Goal: Task Accomplishment & Management: Complete application form

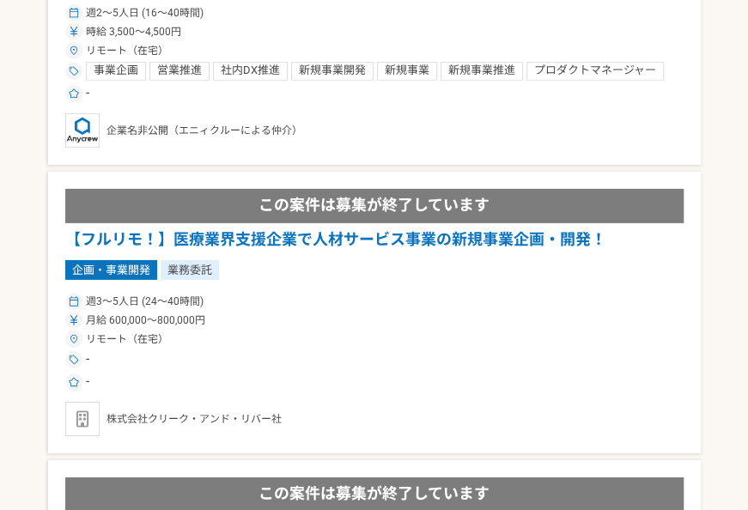
scroll to position [1844, 0]
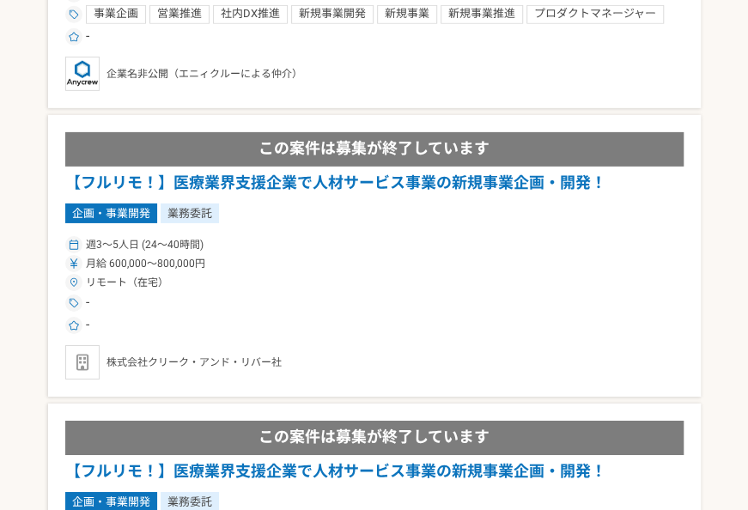
click at [461, 186] on h1 "【フルリモ！】医療業界支援企業で人材サービス事業の新規事業企画・開発！" at bounding box center [374, 183] width 619 height 22
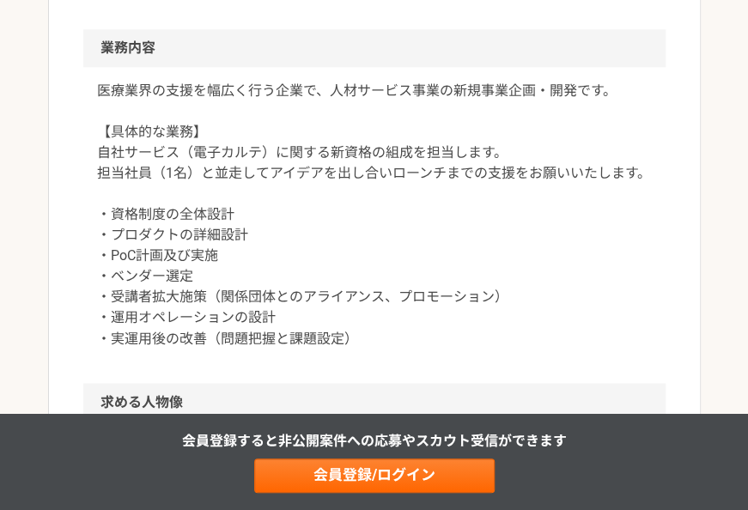
scroll to position [800, 0]
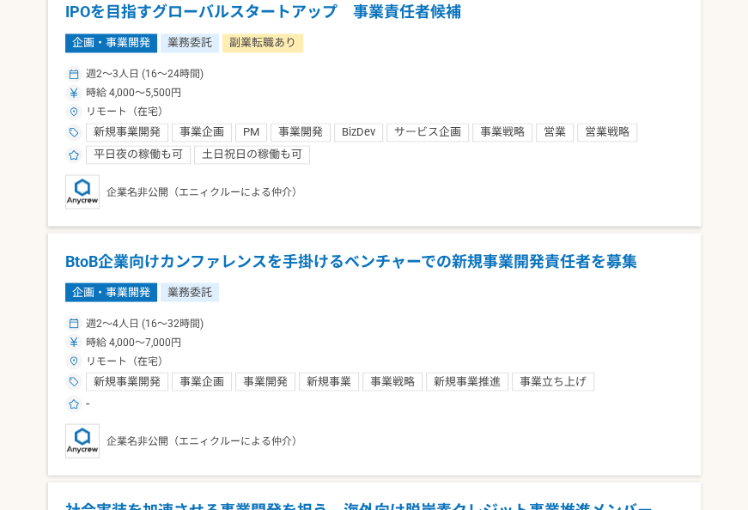
scroll to position [961, 0]
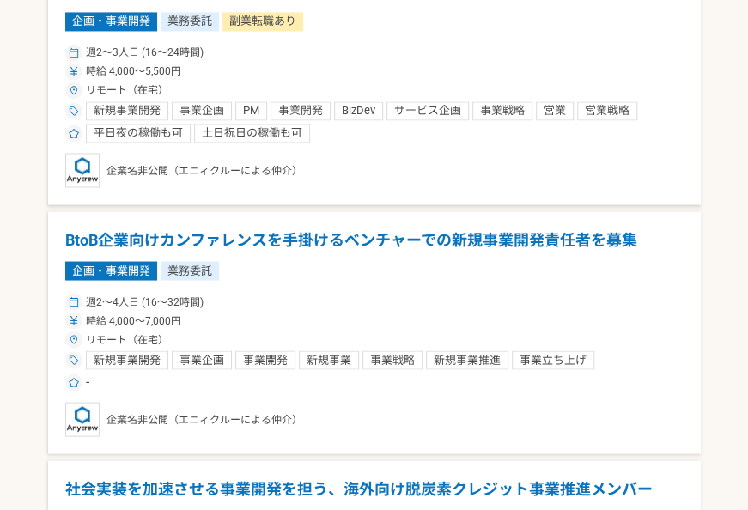
click at [369, 237] on h1 "BtoB企業向けカンファレンスを手掛けるベンチャーでの新規事業開発責任者を募集" at bounding box center [374, 240] width 619 height 22
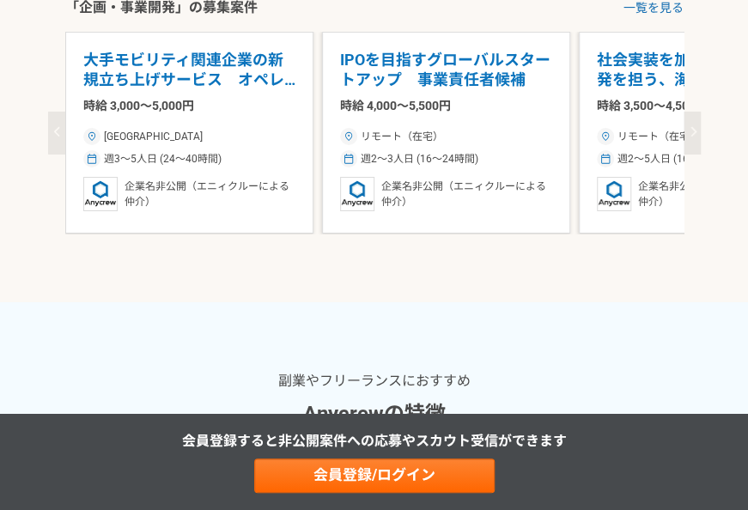
scroll to position [2052, 0]
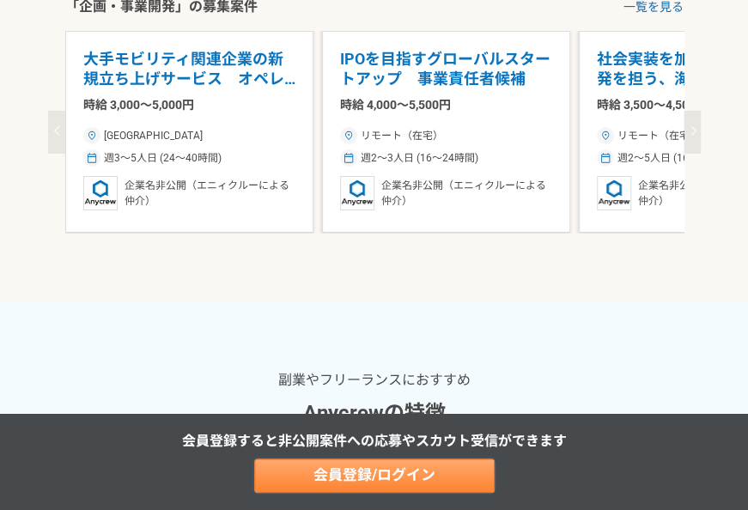
click at [402, 472] on link "会員登録/ログイン" at bounding box center [374, 476] width 241 height 34
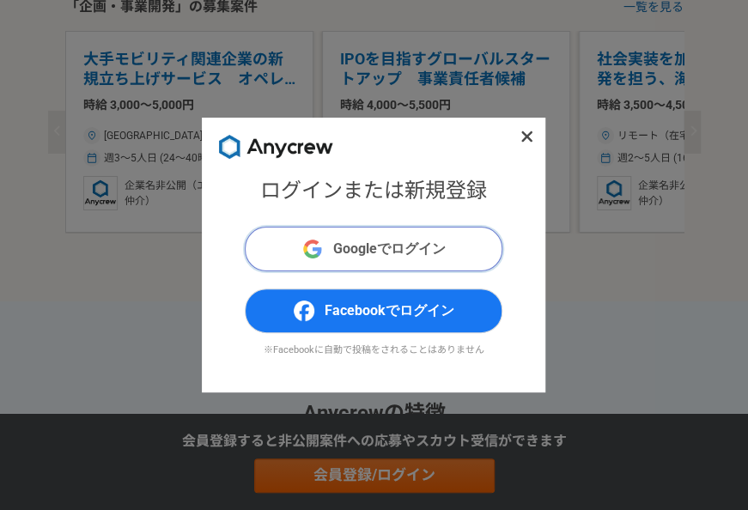
click at [374, 244] on span "Googleでログイン" at bounding box center [389, 249] width 113 height 21
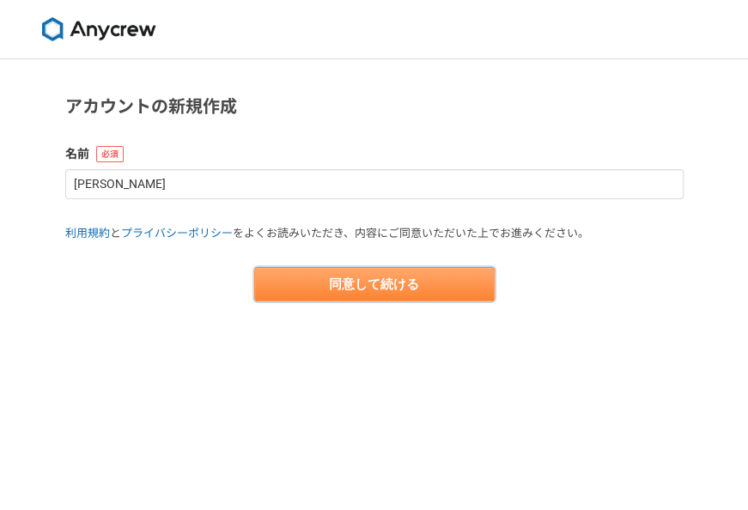
click at [394, 282] on button "同意して続ける" at bounding box center [374, 284] width 241 height 34
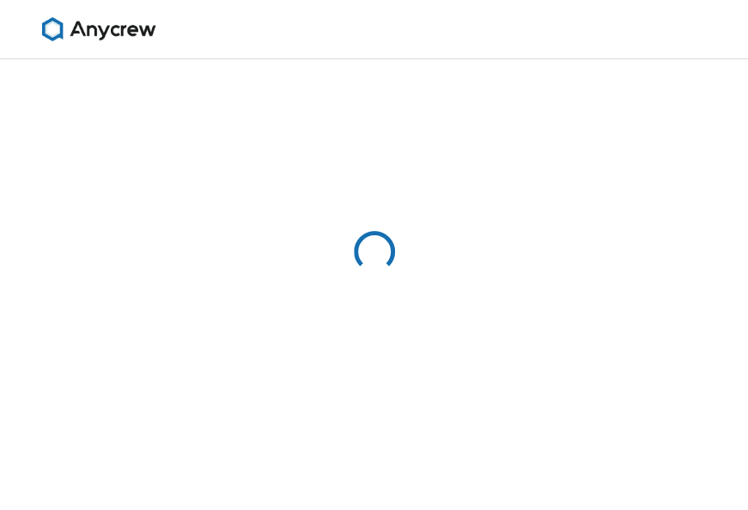
select select "13"
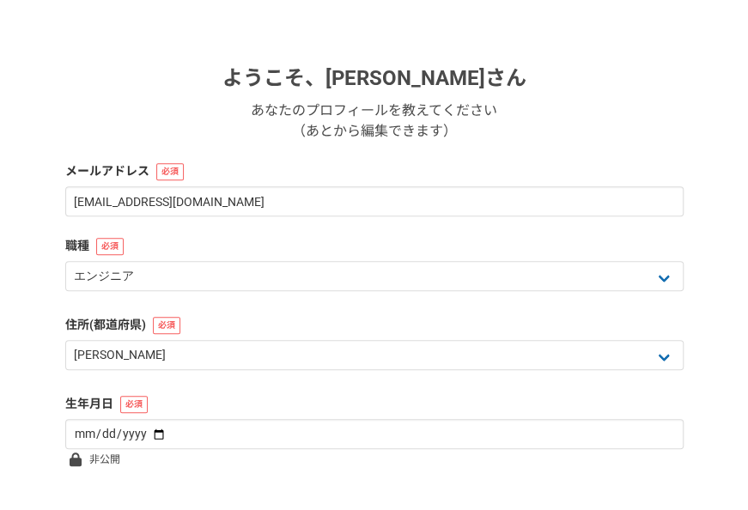
scroll to position [236, 0]
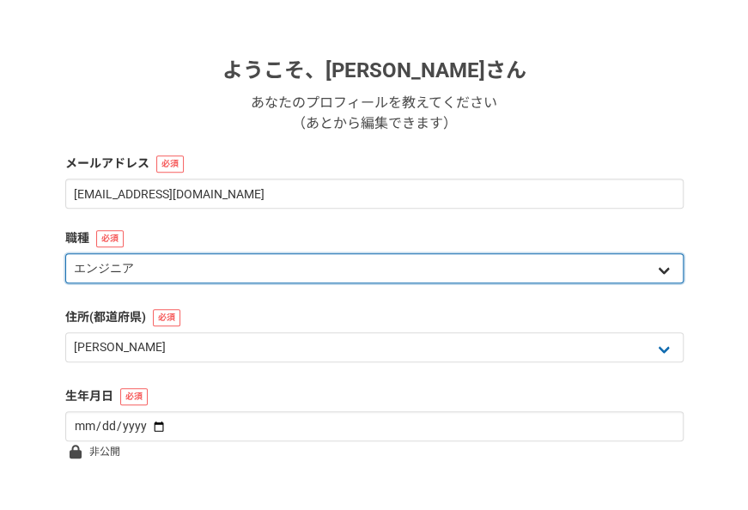
click at [653, 268] on select "エンジニア デザイナー ライター 営業 マーケティング 企画・事業開発 バックオフィス その他" at bounding box center [374, 268] width 619 height 30
select select "6"
click at [65, 253] on select "エンジニア デザイナー ライター 営業 マーケティング 企画・事業開発 バックオフィス その他" at bounding box center [374, 268] width 619 height 30
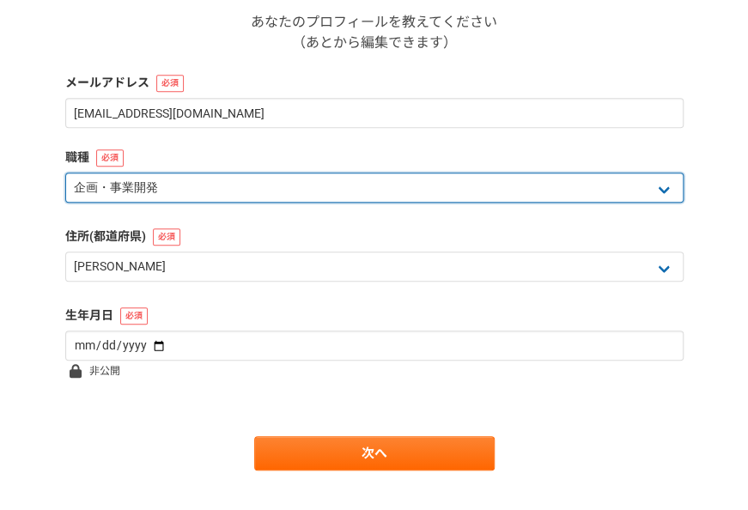
scroll to position [345, 0]
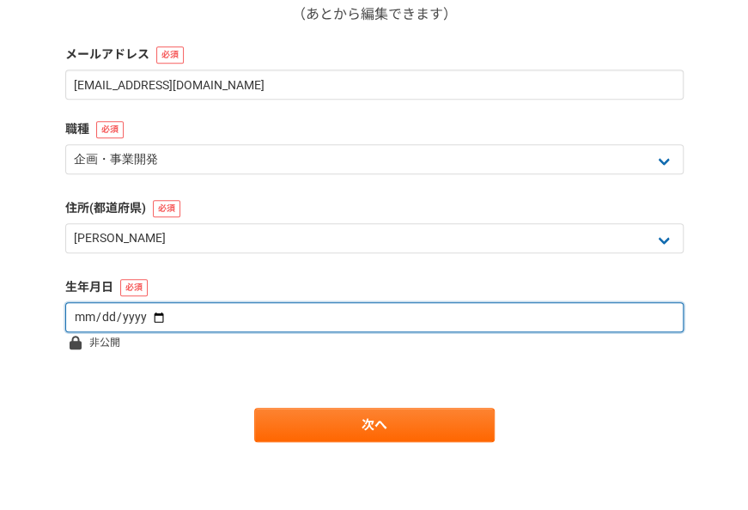
click at [554, 309] on input "date" at bounding box center [374, 317] width 619 height 30
type input "1977-04-21"
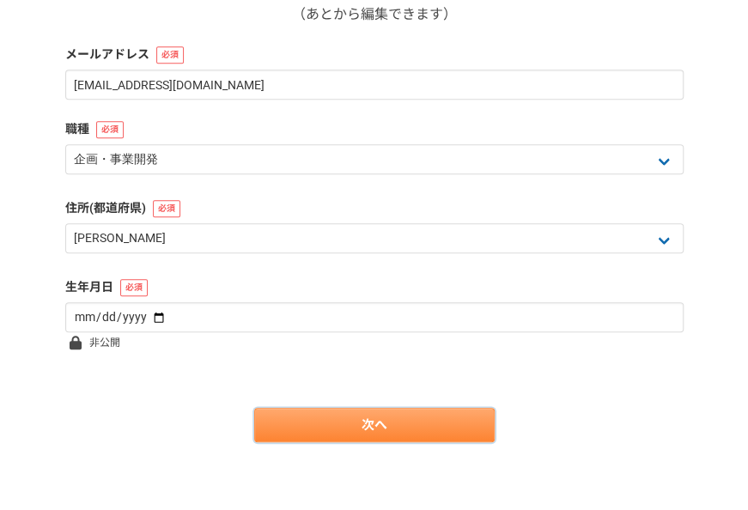
click at [432, 424] on link "次へ" at bounding box center [374, 425] width 241 height 34
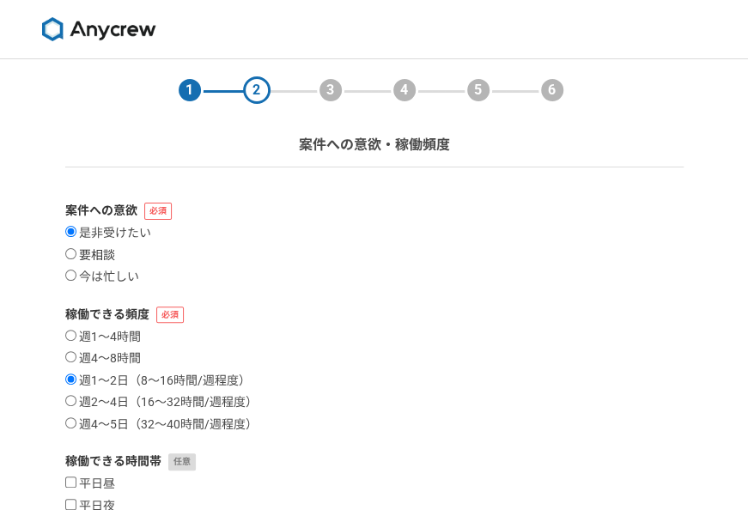
click at [77, 249] on label "要相談" at bounding box center [90, 255] width 50 height 15
click at [76, 249] on input "要相談" at bounding box center [70, 253] width 11 height 11
radio input "true"
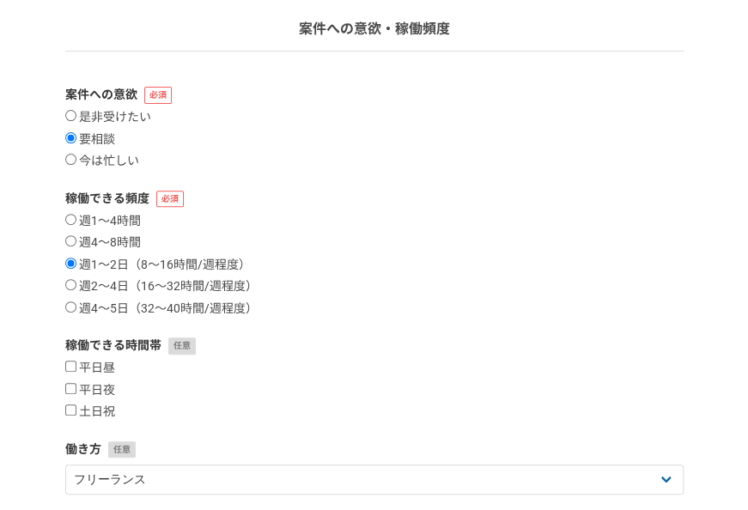
scroll to position [117, 0]
click at [72, 367] on input "平日昼" at bounding box center [70, 365] width 11 height 11
checkbox input "true"
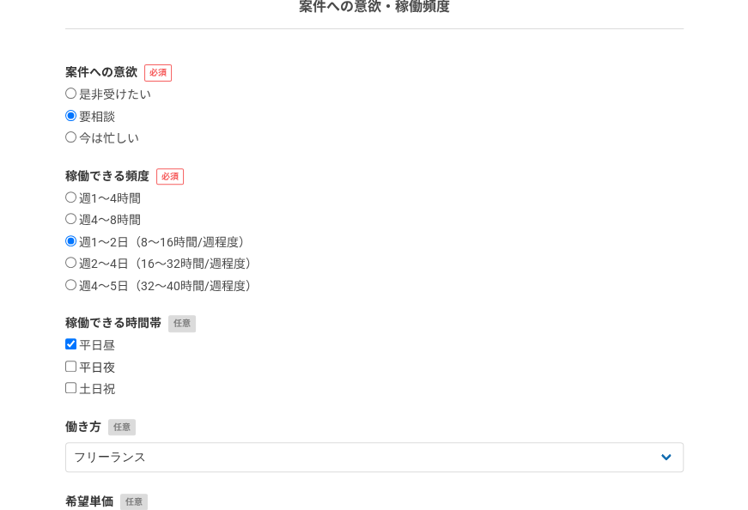
click at [73, 362] on input "平日夜" at bounding box center [70, 366] width 11 height 11
checkbox input "true"
click at [68, 261] on input "週2〜4日（16〜32時間/週程度）" at bounding box center [70, 262] width 11 height 11
radio input "true"
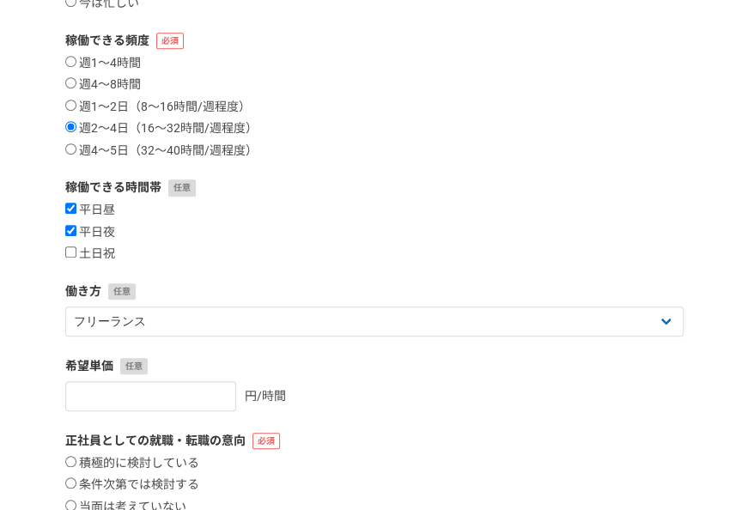
scroll to position [275, 0]
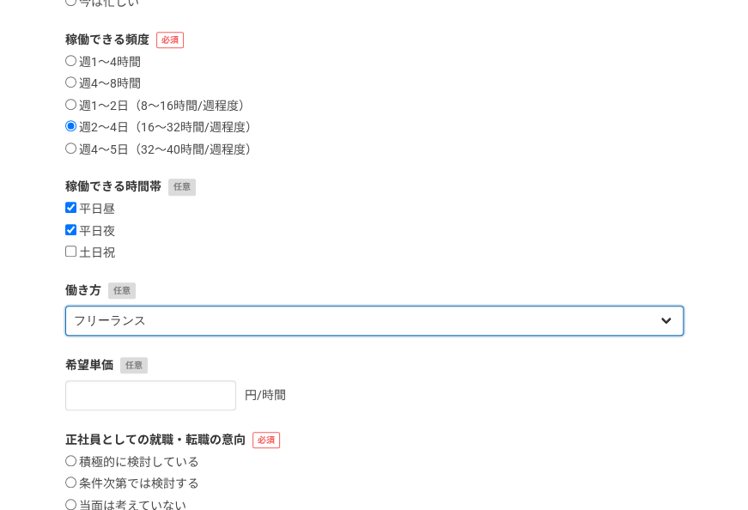
click at [667, 318] on select "フリーランス 副業 その他" at bounding box center [374, 321] width 619 height 30
select select "sidejob"
click at [65, 306] on select "フリーランス 副業 その他" at bounding box center [374, 321] width 619 height 30
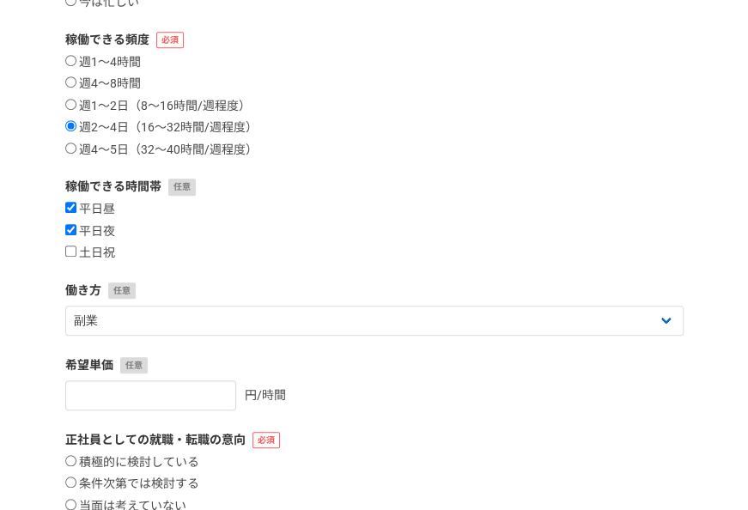
click at [615, 366] on label "希望単価" at bounding box center [374, 366] width 619 height 18
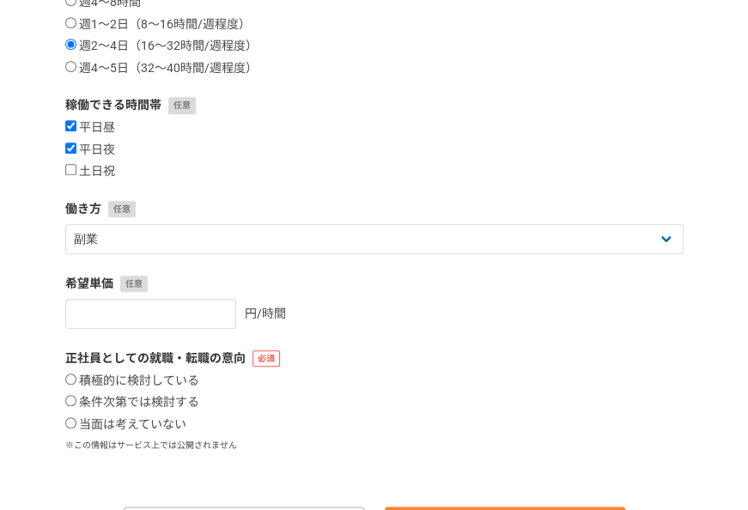
scroll to position [366, 0]
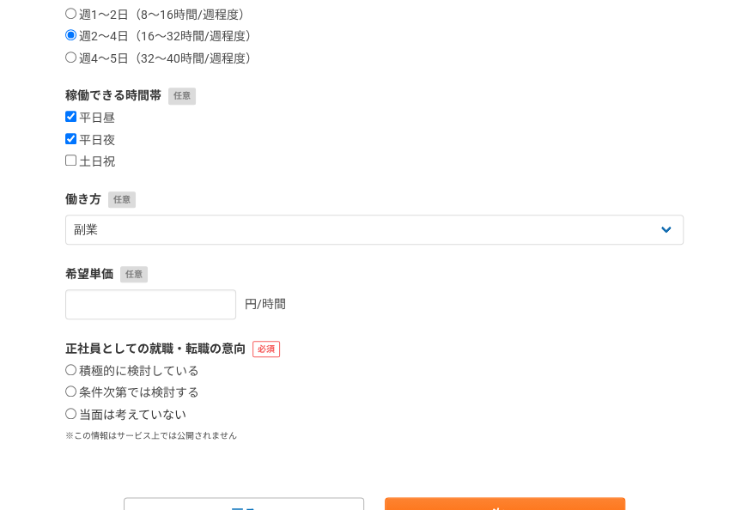
click at [74, 411] on input "当面は考えていない" at bounding box center [70, 413] width 11 height 11
radio input "true"
click at [344, 397] on div "積極的に検討している 条件次第では検討する 当面は考えていない" at bounding box center [374, 393] width 619 height 59
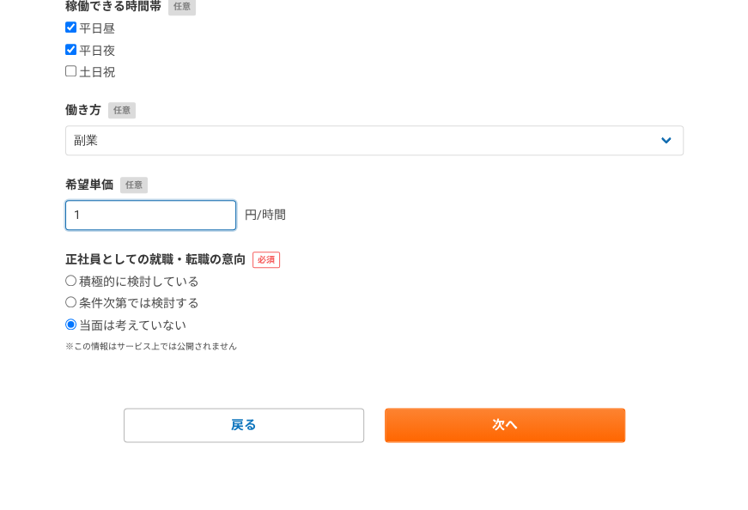
type input "1"
click at [205, 210] on input "1" at bounding box center [150, 215] width 171 height 30
type input "4"
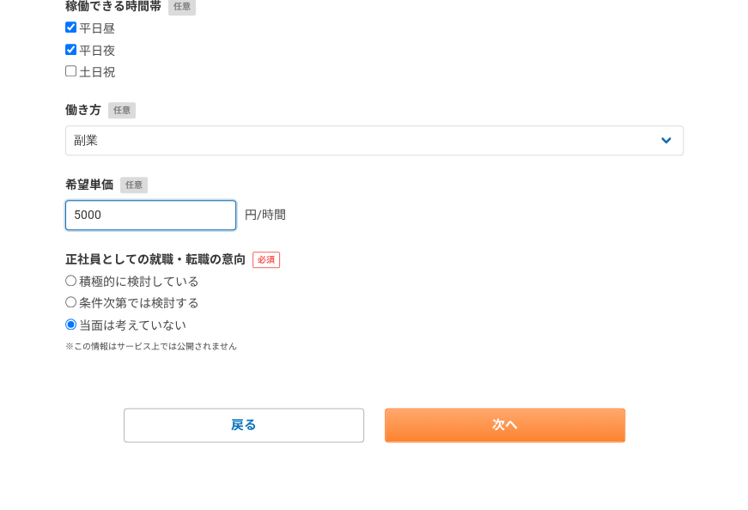
type input "5000"
click at [485, 431] on link "次へ" at bounding box center [505, 425] width 241 height 34
select select
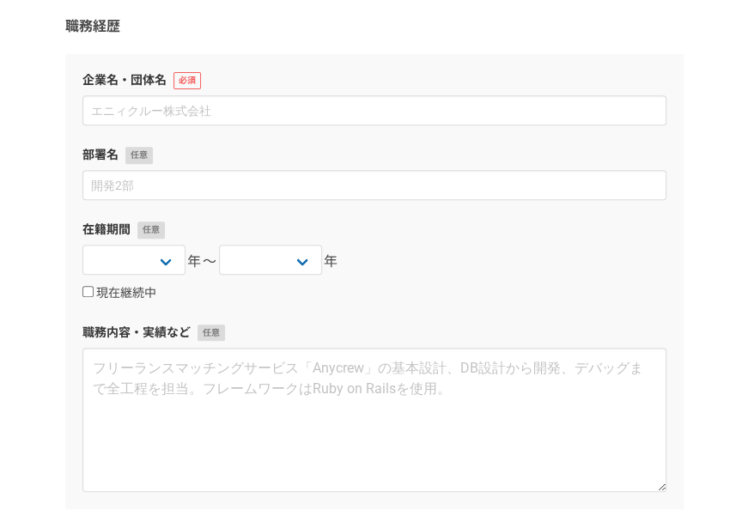
scroll to position [167, 0]
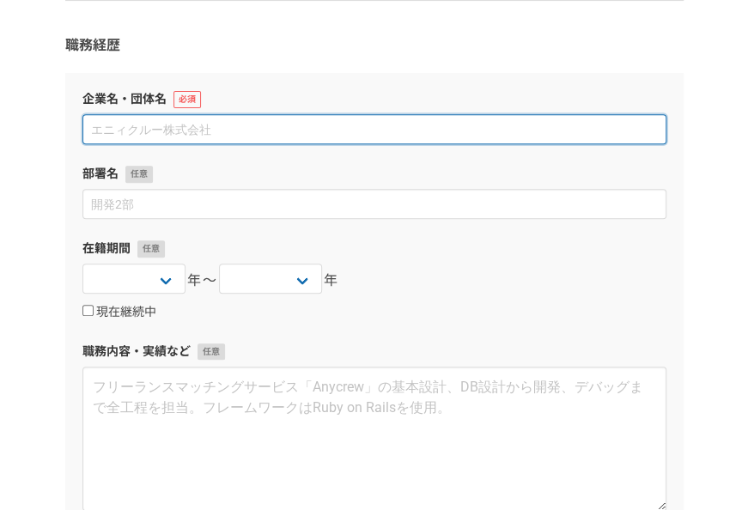
click at [310, 132] on input at bounding box center [374, 129] width 584 height 30
type input "PEOPLE HORIZON株式会社"
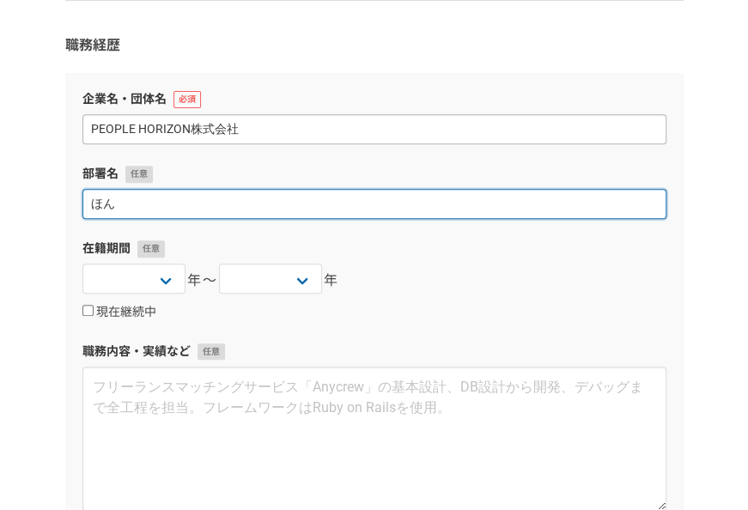
type input "ほ"
type input "営業本部"
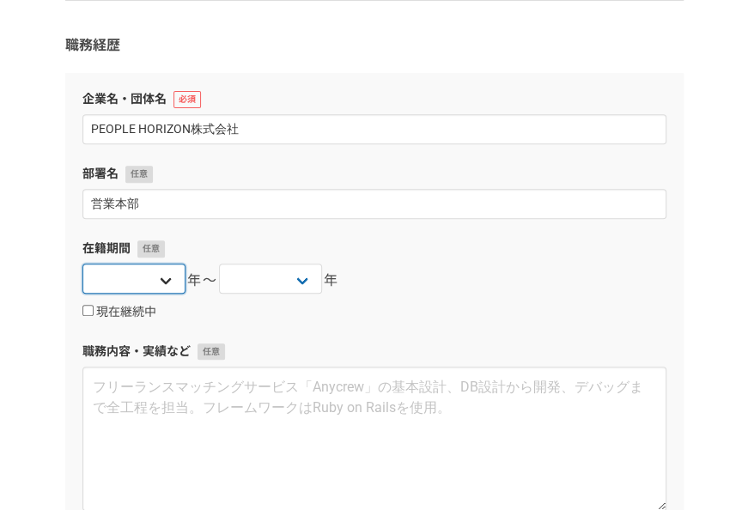
click at [165, 275] on select "2025 2024 2023 2022 2021 2020 2019 2018 2017 2016 2015 2014 2013 2012 2011 2010…" at bounding box center [133, 279] width 103 height 30
select select "2019"
click at [82, 264] on select "2025 2024 2023 2022 2021 2020 2019 2018 2017 2016 2015 2014 2013 2012 2011 2010…" at bounding box center [133, 279] width 103 height 30
click at [306, 283] on select "2025 2024 2023 2022 2021 2020 2019 2018 2017 2016 2015 2014 2013 2012 2011 2010…" at bounding box center [270, 279] width 103 height 30
select select "2025"
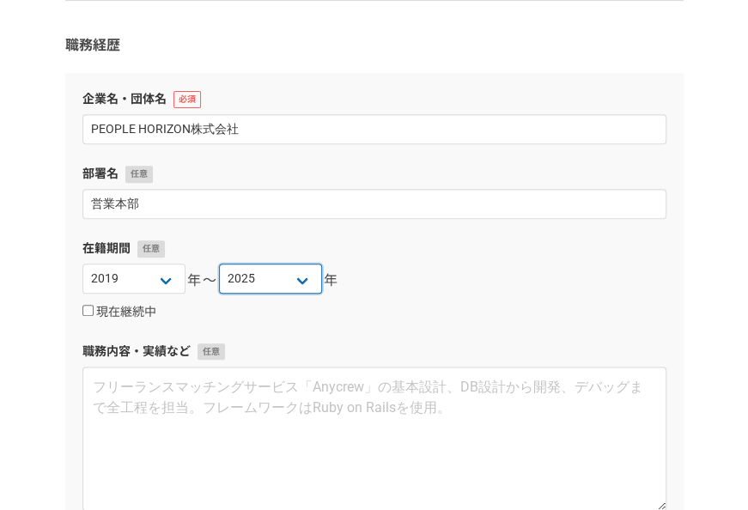
click at [219, 264] on select "2025 2024 2023 2022 2021 2020 2019 2018 2017 2016 2015 2014 2013 2012 2011 2010…" at bounding box center [270, 279] width 103 height 30
click at [95, 308] on label "現在継続中" at bounding box center [119, 312] width 74 height 15
click at [94, 308] on input "現在継続中" at bounding box center [87, 310] width 11 height 11
checkbox input "true"
click at [419, 294] on div "2025 2024 2023 2022 2021 2020 2019 2018 2017 2016 2015 2014 2013 2012 2011 2010…" at bounding box center [374, 281] width 584 height 34
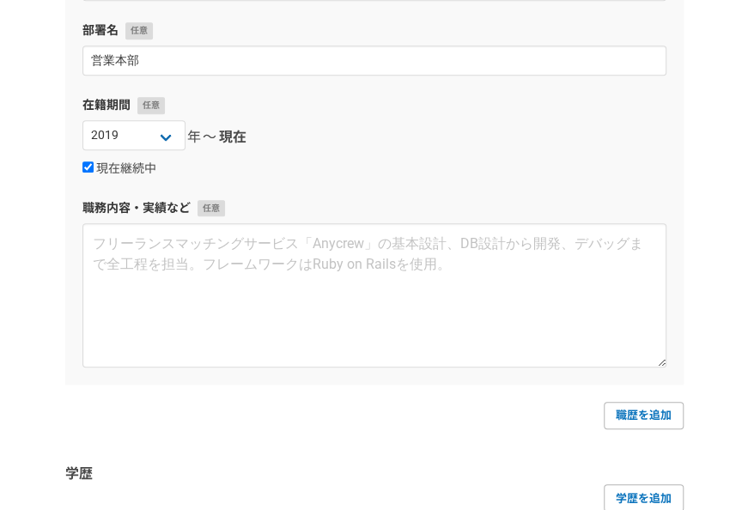
scroll to position [311, 0]
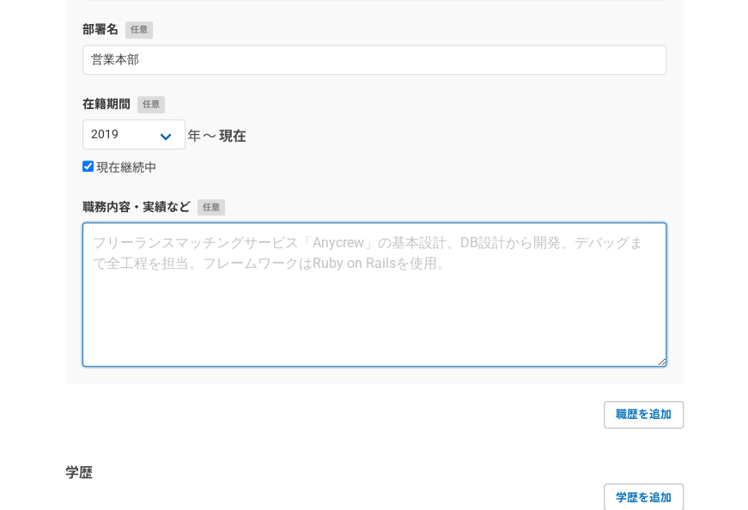
click at [188, 249] on textarea at bounding box center [374, 295] width 584 height 144
paste textarea "■職務要約 2004年より約22年間に渡り人材ビジネスに従事して参りました。アデコで15年、PEOPLE HORIZONで6年4ヵ月、合計約22年人材ビジネス…"
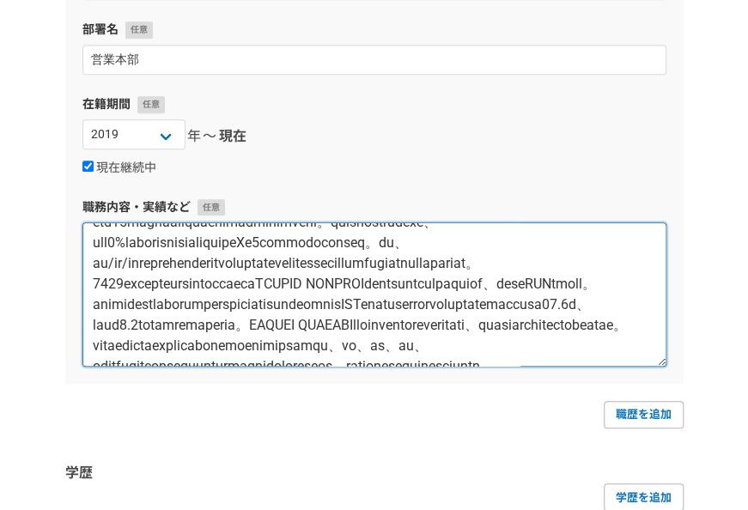
scroll to position [0, 0]
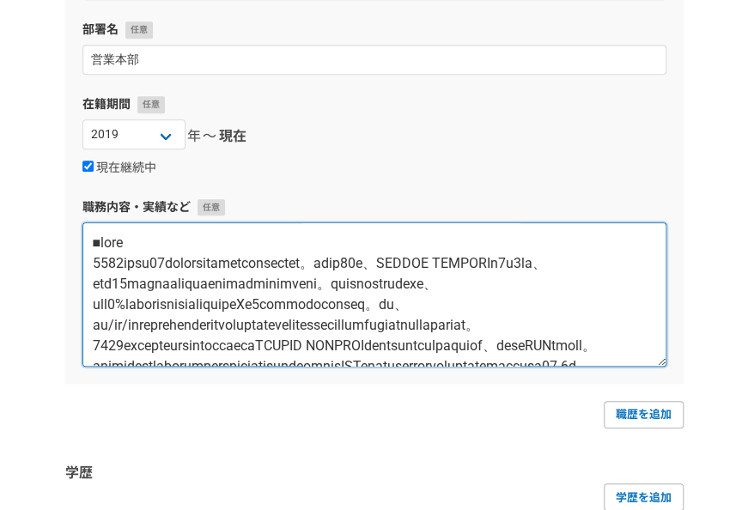
click at [533, 261] on textarea at bounding box center [374, 295] width 584 height 144
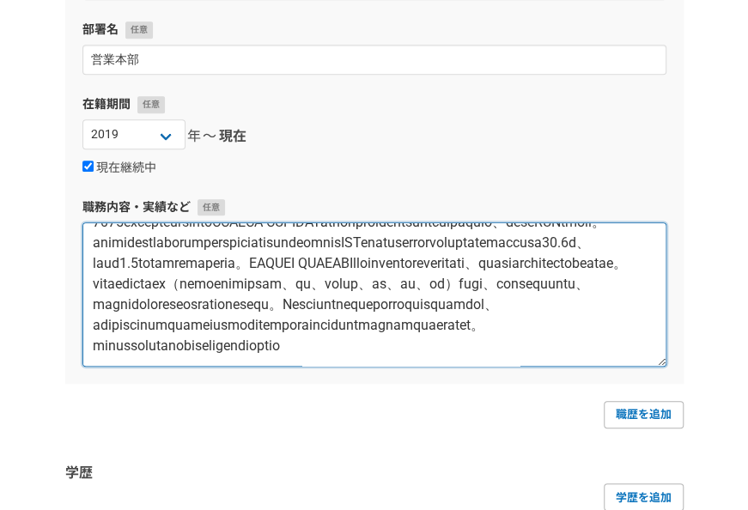
scroll to position [258, 0]
type textarea "■職務要約 2004年より約22年間に渡り人材ビジネスに従事して参りました。アデコ㈱で15年、PEOPLE HORIZON㈱で6年5ヵ月、合計約22年人材ビジ…"
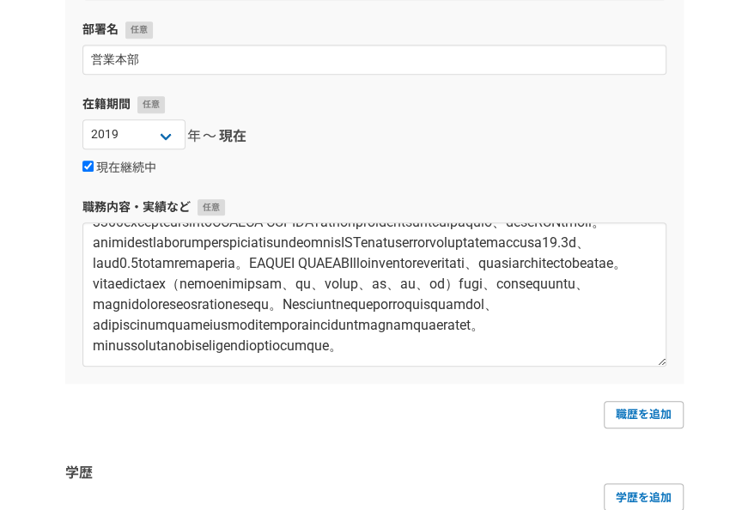
click at [478, 430] on form "職務経歴 企業名・団体名 PEOPLE HORIZON株式会社 部署名 営業本部 在籍期間 2025 2024 2023 2022 2021 2020 201…" at bounding box center [374, 246] width 619 height 710
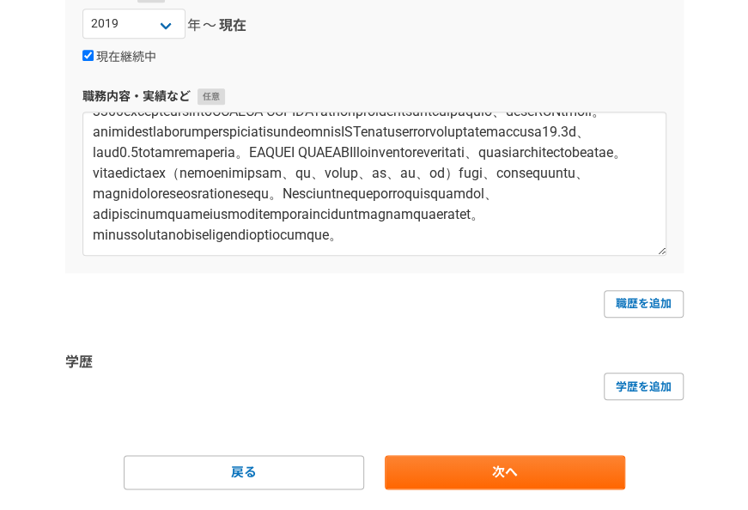
scroll to position [469, 0]
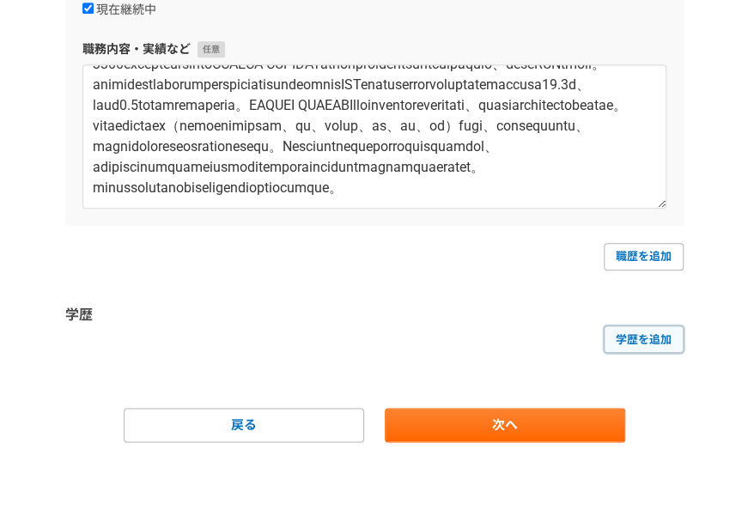
click at [666, 327] on link "学歴を追加" at bounding box center [644, 339] width 80 height 27
select select
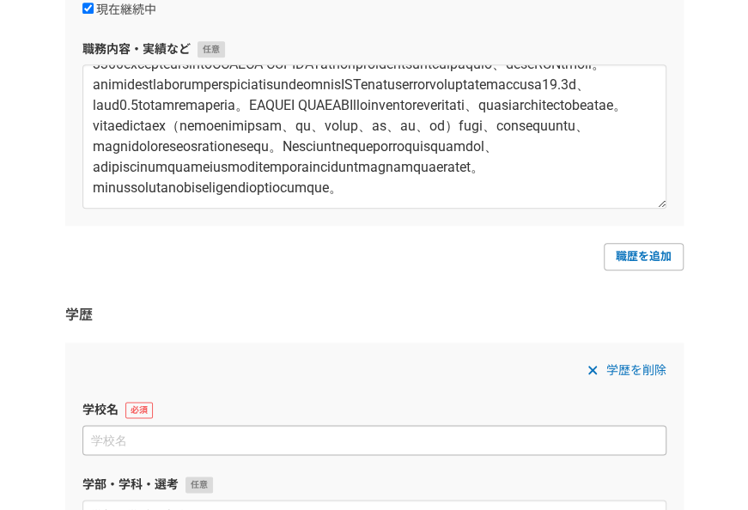
click at [192, 438] on input at bounding box center [374, 440] width 584 height 30
type input "城西国際大学"
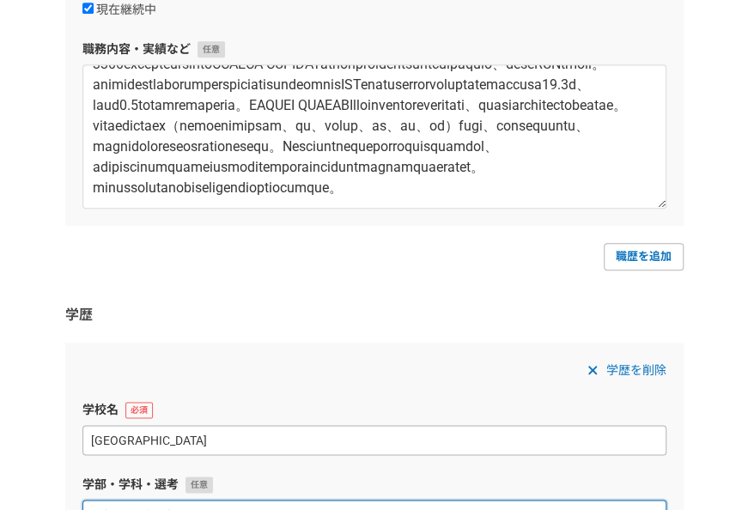
scroll to position [488, 0]
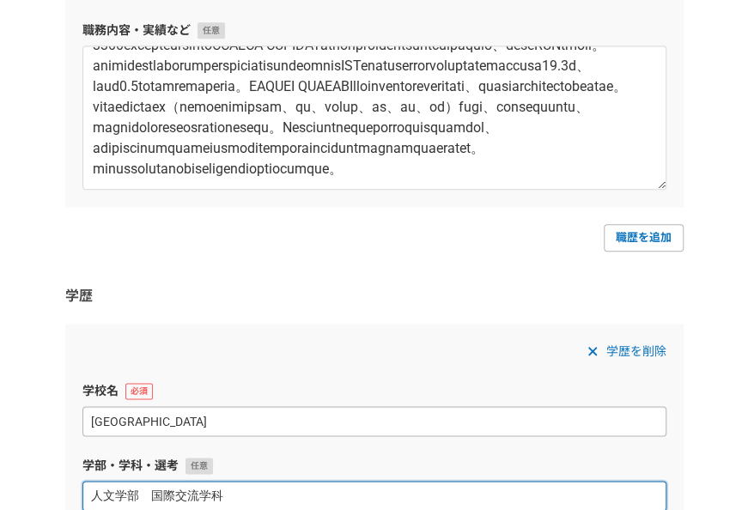
type input "人文学部　国際交流学科"
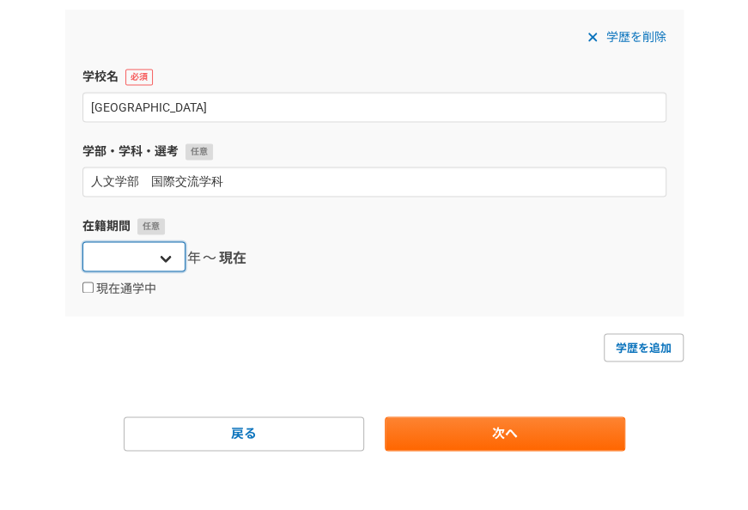
click at [168, 253] on select "2025 2024 2023 2022 2021 2020 2019 2018 2017 2016 2015 2014 2013 2012 2011 2010…" at bounding box center [133, 256] width 103 height 30
select select "2000"
click at [82, 241] on select "2025 2024 2023 2022 2021 2020 2019 2018 2017 2016 2015 2014 2013 2012 2011 2010…" at bounding box center [133, 256] width 103 height 30
click at [235, 246] on div "2025 2024 2023 2022 2021 2020 2019 2018 2017 2016 2015 2014 2013 2012 2011 2010…" at bounding box center [374, 258] width 584 height 34
click at [132, 254] on select "2025 2024 2023 2022 2021 2020 2019 2018 2017 2016 2015 2014 2013 2012 2011 2010…" at bounding box center [133, 256] width 103 height 30
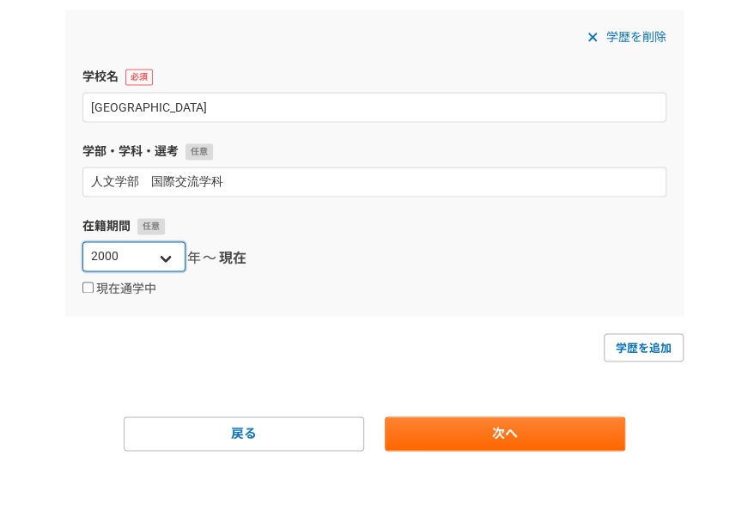
click at [132, 254] on select "2025 2024 2023 2022 2021 2020 2019 2018 2017 2016 2015 2014 2013 2012 2011 2010…" at bounding box center [133, 256] width 103 height 30
click at [168, 261] on select "2025 2024 2023 2022 2021 2020 2019 2018 2017 2016 2015 2014 2013 2012 2011 2010…" at bounding box center [133, 256] width 103 height 30
click at [335, 299] on div "学歴を削除 学校名 城西国際大学 学部・学科・選考 人文学部　国際交流学科 在籍期間 2025 2024 2023 2022 2021 2020 2019 2…" at bounding box center [374, 162] width 619 height 307
click at [287, 272] on div "2025 2024 2023 2022 2021 2020 2019 2018 2017 2016 2015 2014 2013 2012 2011 2010…" at bounding box center [374, 258] width 584 height 34
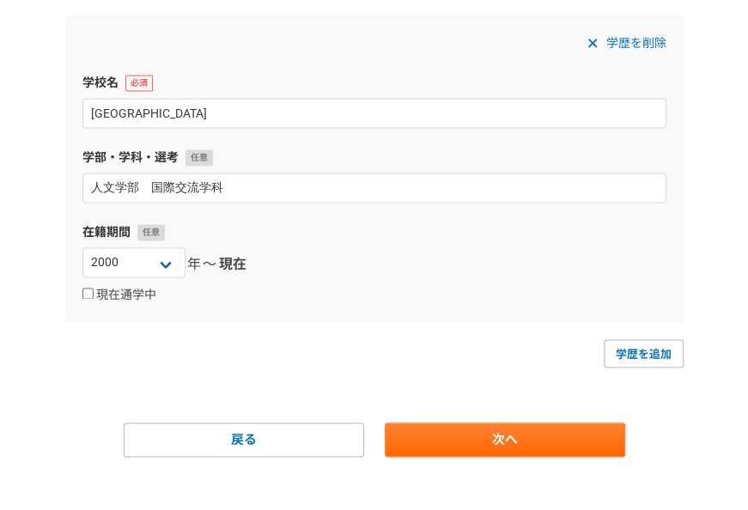
scroll to position [799, 0]
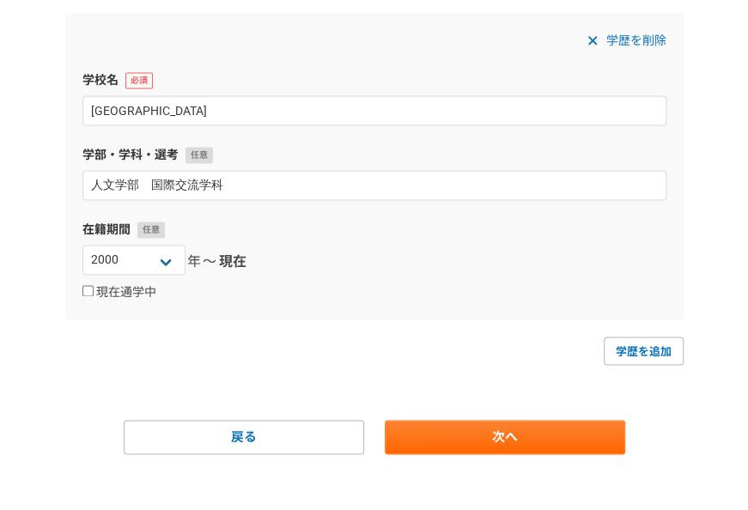
click at [327, 294] on div "現在通学中" at bounding box center [374, 292] width 584 height 21
click at [236, 254] on span "現在" at bounding box center [232, 262] width 27 height 21
click at [642, 34] on span "学歴を削除" at bounding box center [637, 40] width 60 height 21
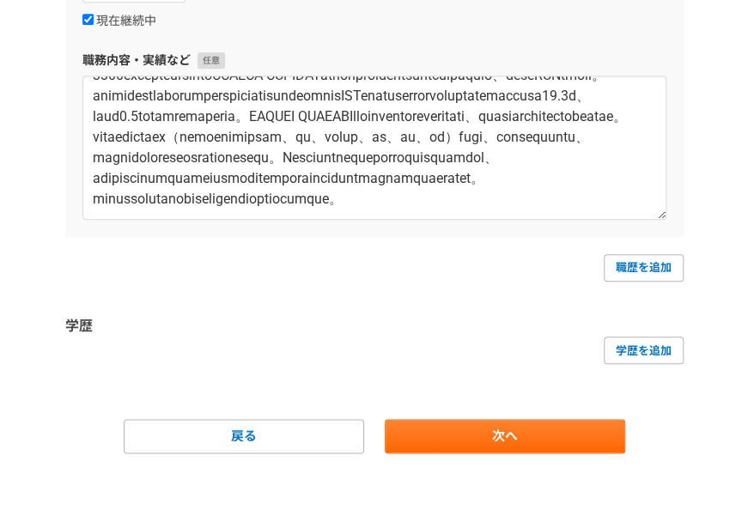
click at [283, 337] on div "学歴を追加" at bounding box center [374, 350] width 619 height 27
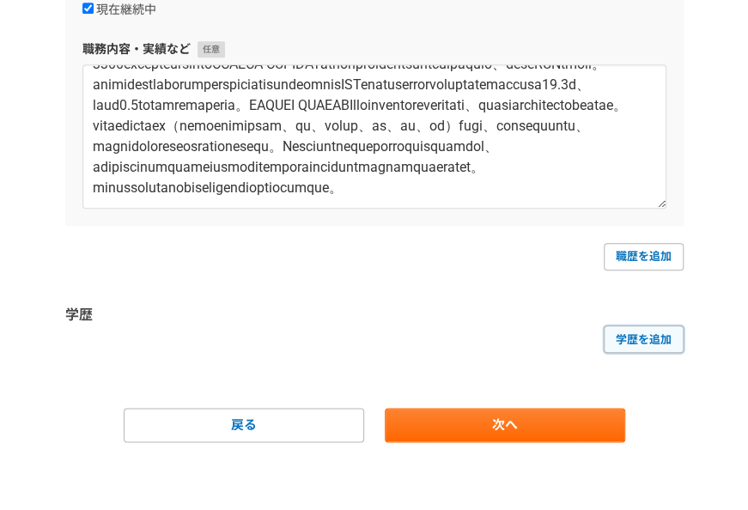
click at [629, 340] on link "学歴を追加" at bounding box center [644, 339] width 80 height 27
select select
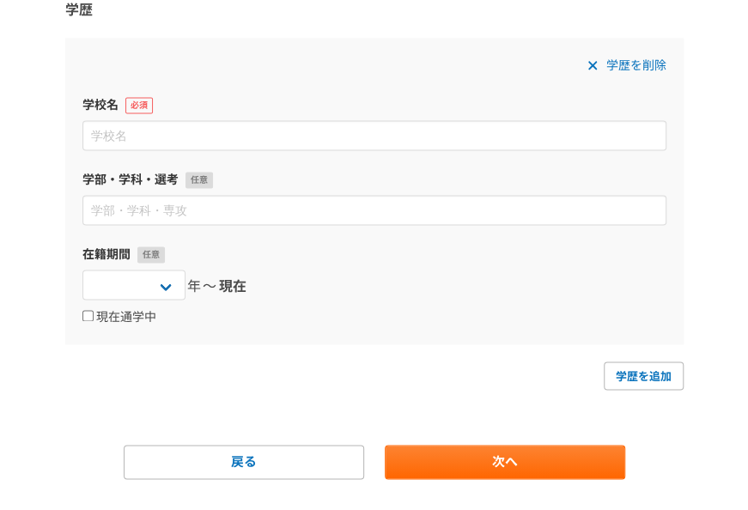
scroll to position [773, 0]
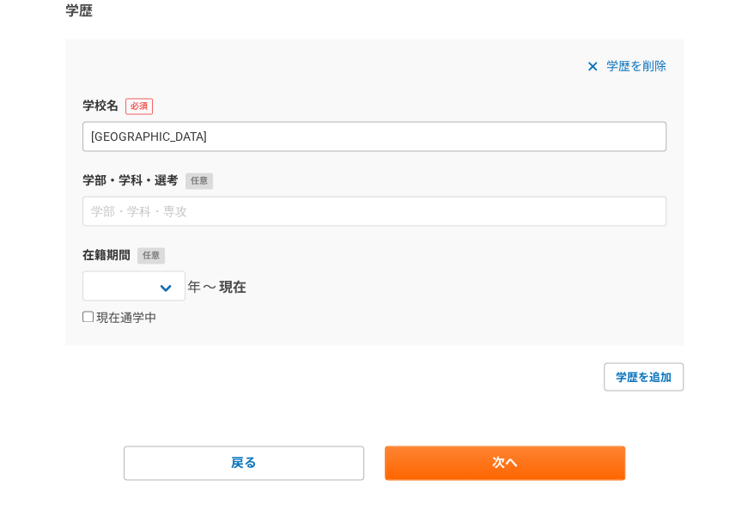
type input "城西国際大学"
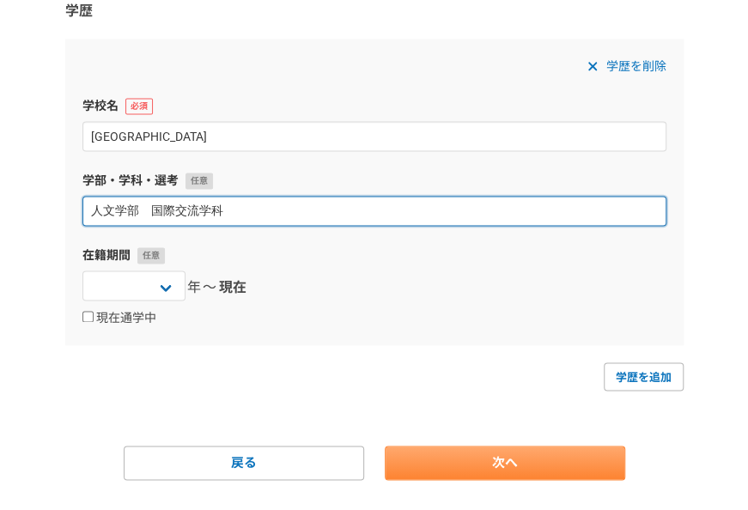
type input "人文学部　国際交流学科"
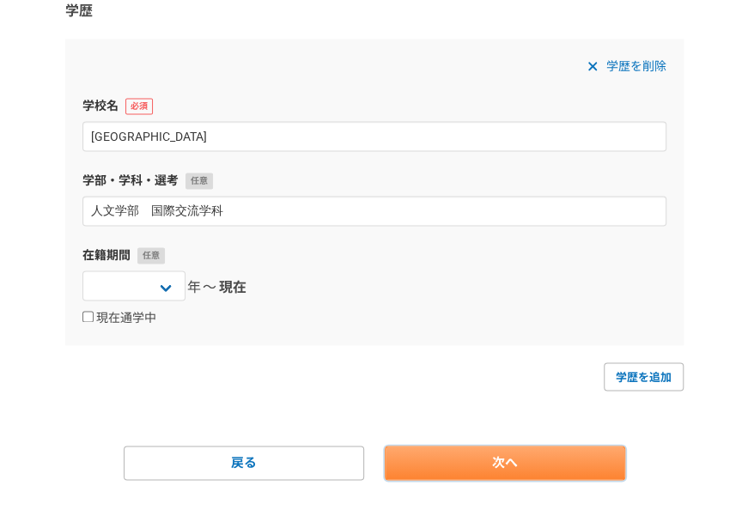
click at [495, 463] on link "次へ" at bounding box center [505, 463] width 241 height 34
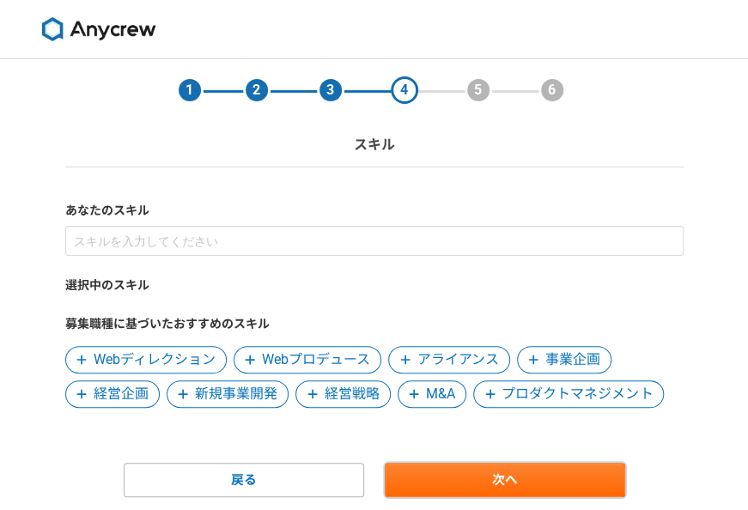
scroll to position [55, 0]
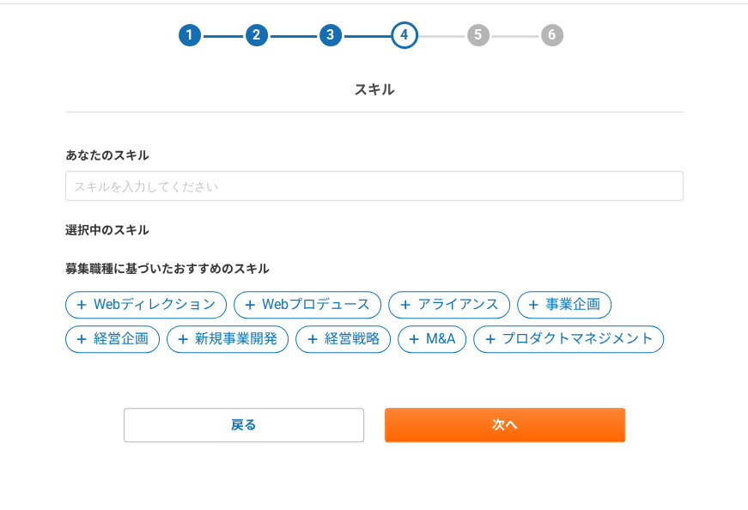
click at [89, 340] on span at bounding box center [81, 339] width 21 height 21
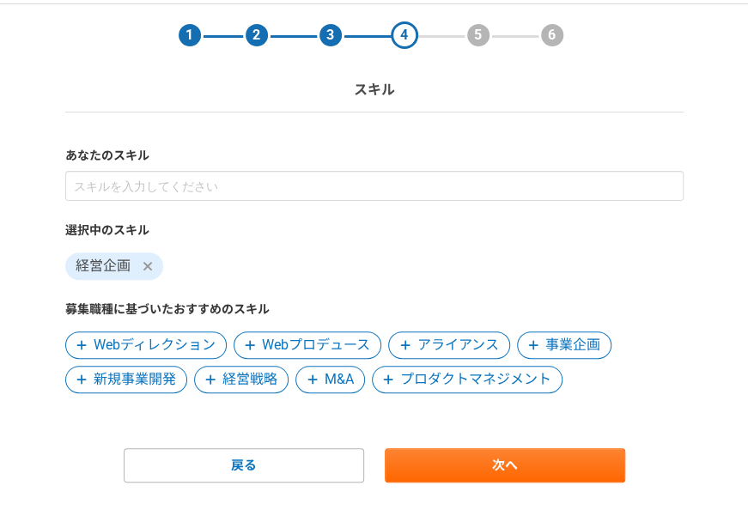
click at [218, 382] on span at bounding box center [211, 379] width 21 height 21
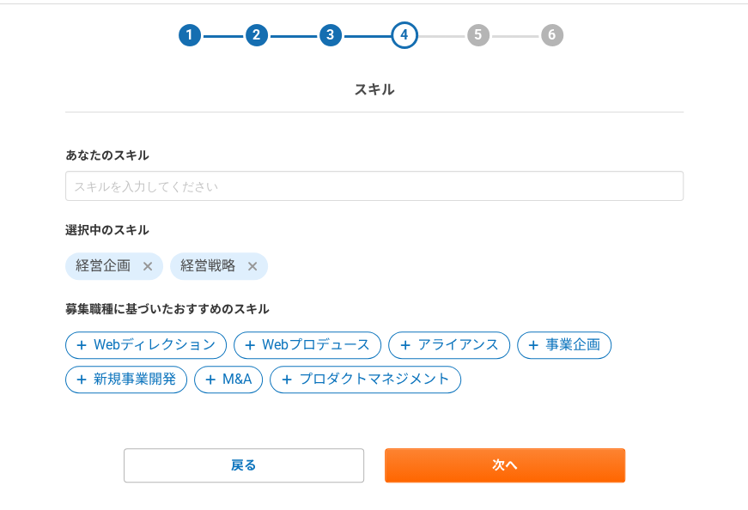
click at [557, 342] on span "事業企画" at bounding box center [573, 345] width 55 height 21
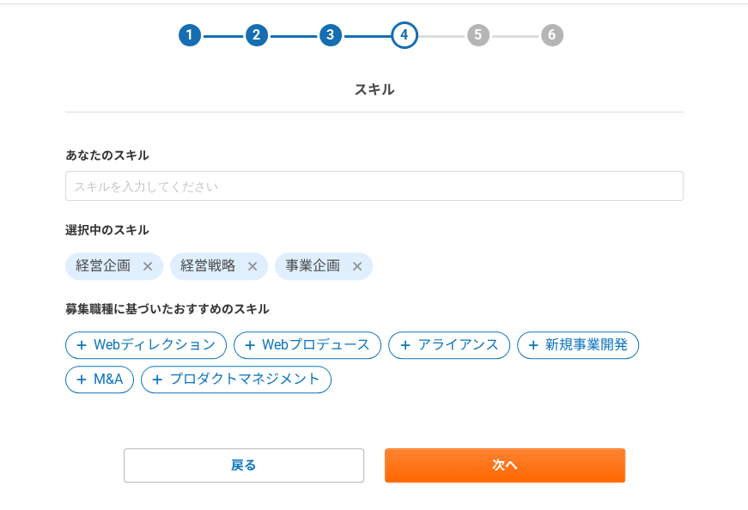
click at [417, 396] on form "あなたのスキル 選択中のスキル 経営企画 経営戦略 事業企画 募集職種に基づいたおすすめのスキル Webディレクション Webプロデュース アライアンス 新規…" at bounding box center [374, 315] width 619 height 336
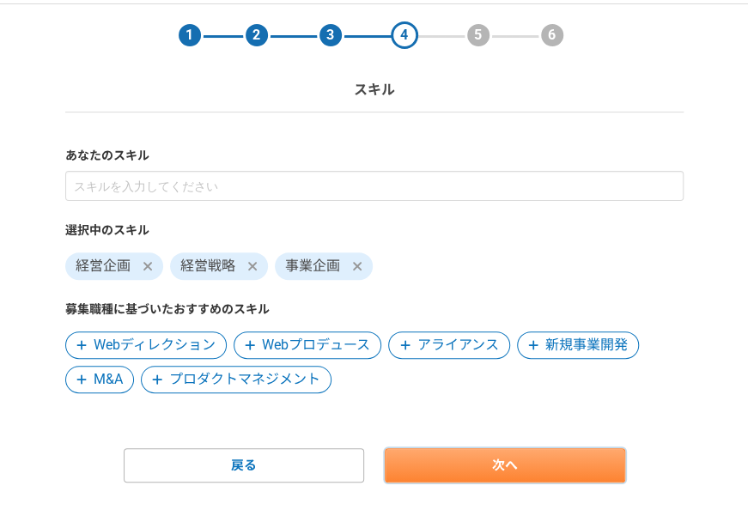
click at [510, 459] on link "次へ" at bounding box center [505, 466] width 241 height 34
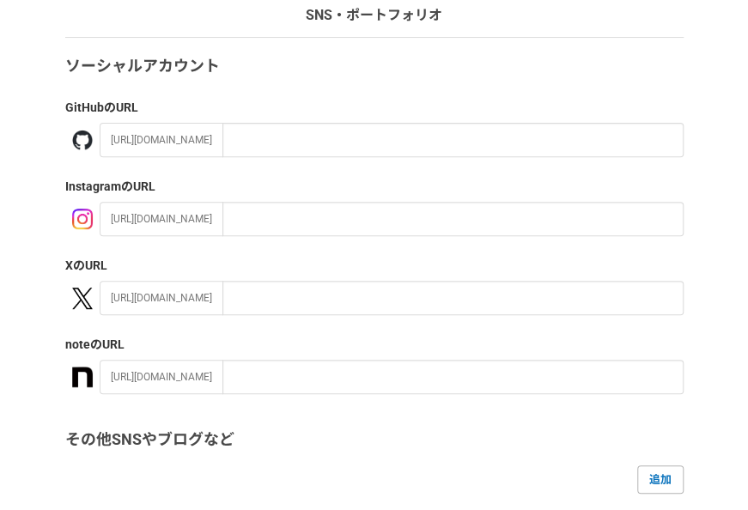
scroll to position [131, 0]
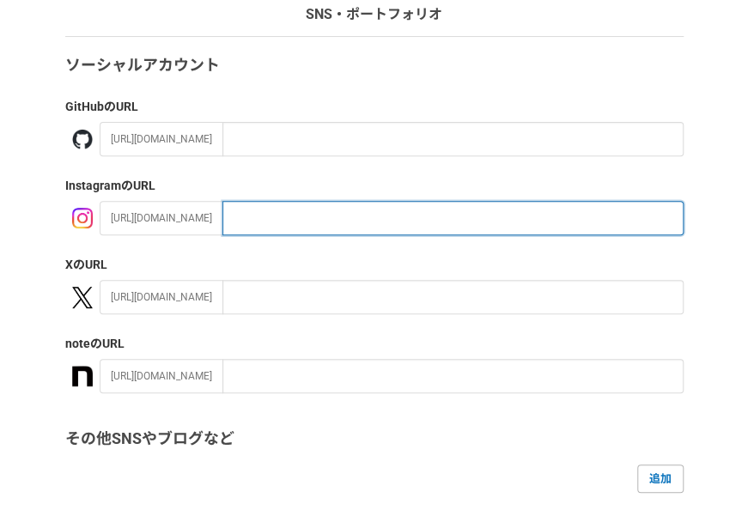
click at [337, 212] on input "text" at bounding box center [453, 218] width 461 height 34
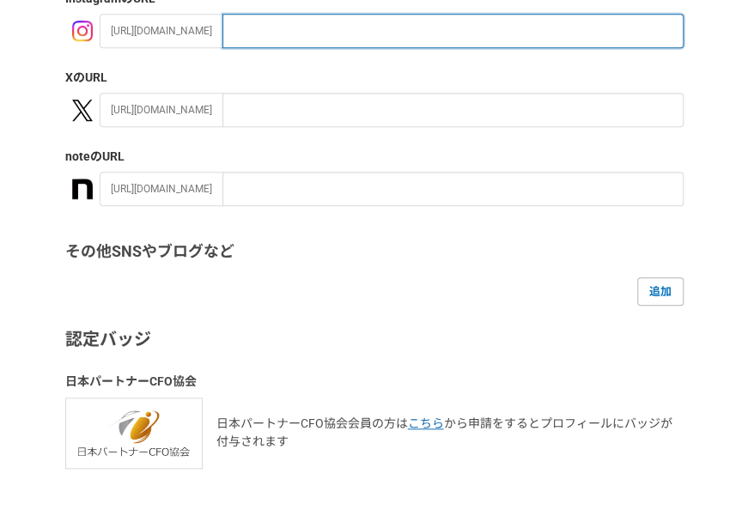
scroll to position [433, 0]
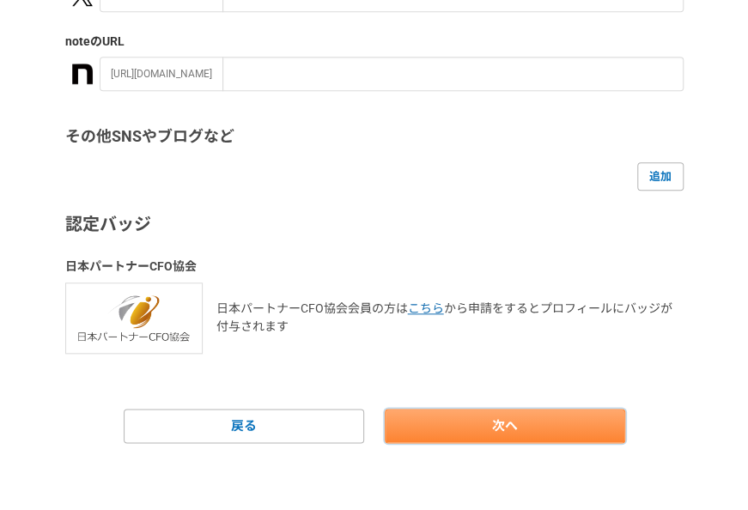
click at [510, 414] on link "次へ" at bounding box center [505, 426] width 241 height 34
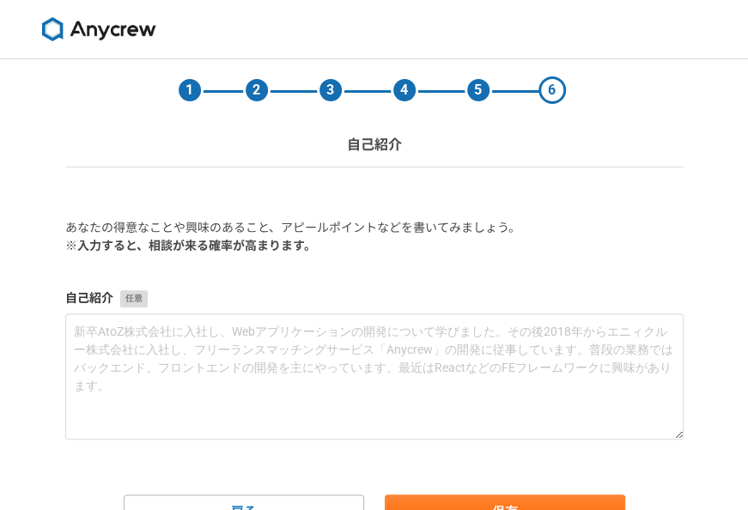
scroll to position [87, 0]
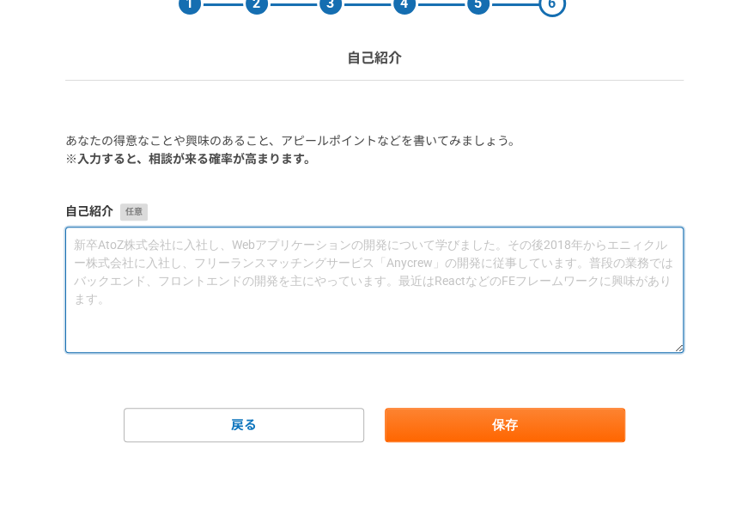
click at [126, 247] on textarea at bounding box center [374, 290] width 619 height 126
paste textarea "■パーソナルスキル 【1】 人材サービス事業に関する幅広い知識と人脈がある。 【2】 人から頼られやすい性質があり、自然と仲間が集まり大きな目標へ向かって総合…"
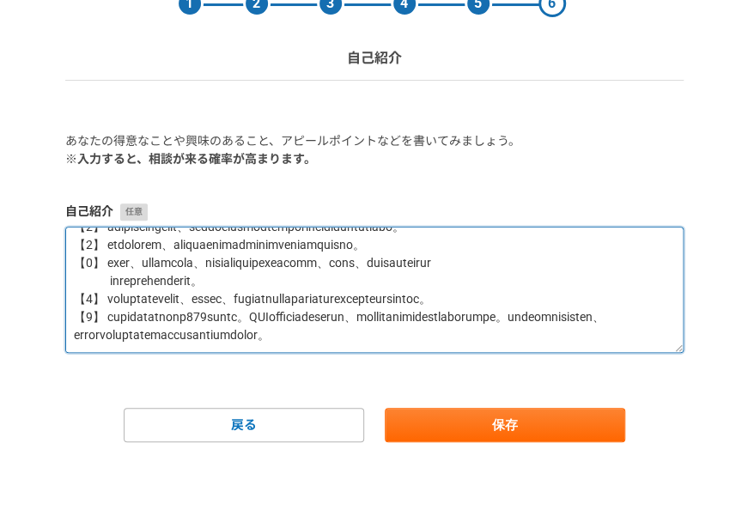
scroll to position [0, 0]
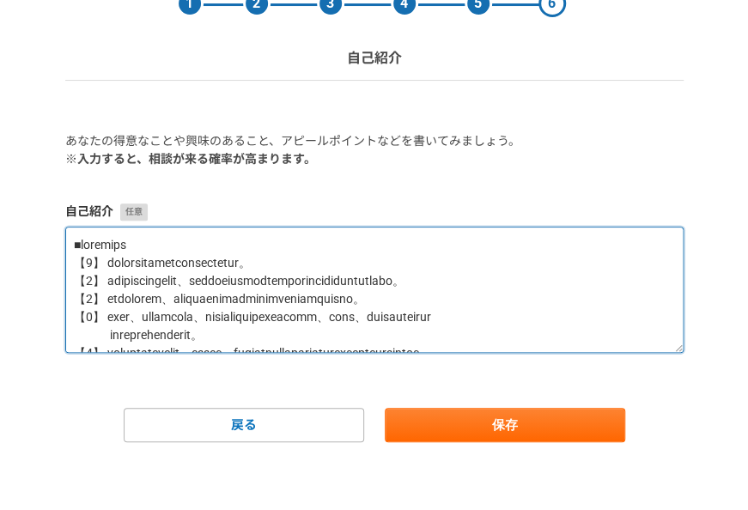
click at [72, 241] on textarea at bounding box center [374, 290] width 619 height 126
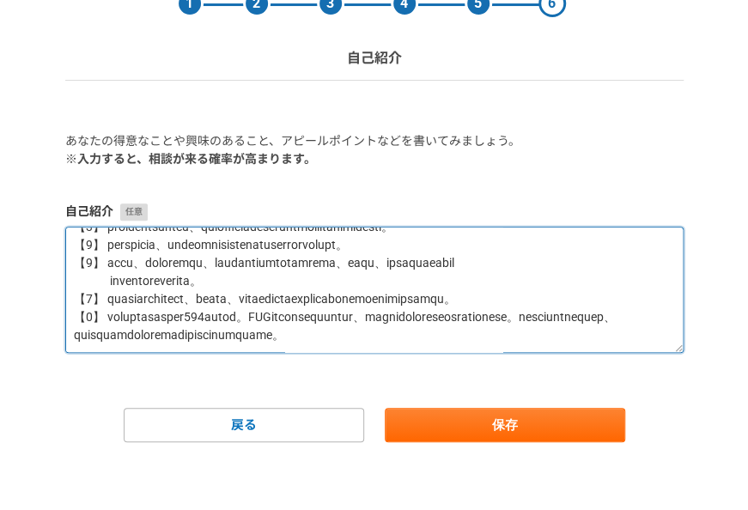
scroll to position [218, 0]
click at [122, 271] on textarea at bounding box center [374, 290] width 619 height 126
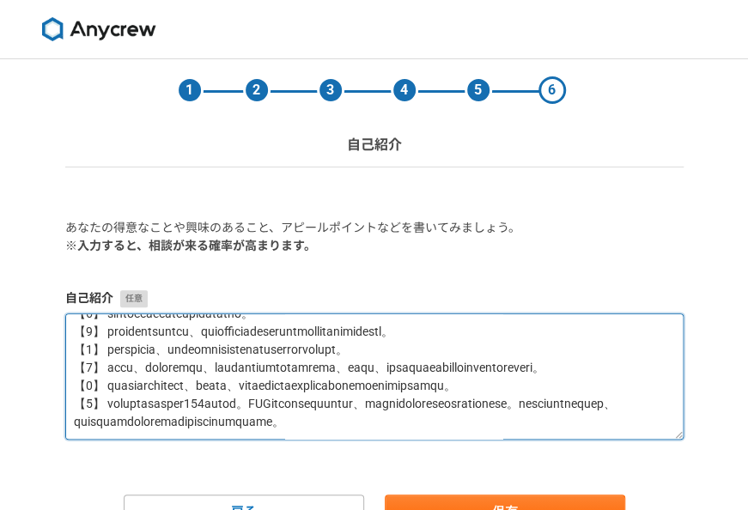
scroll to position [87, 0]
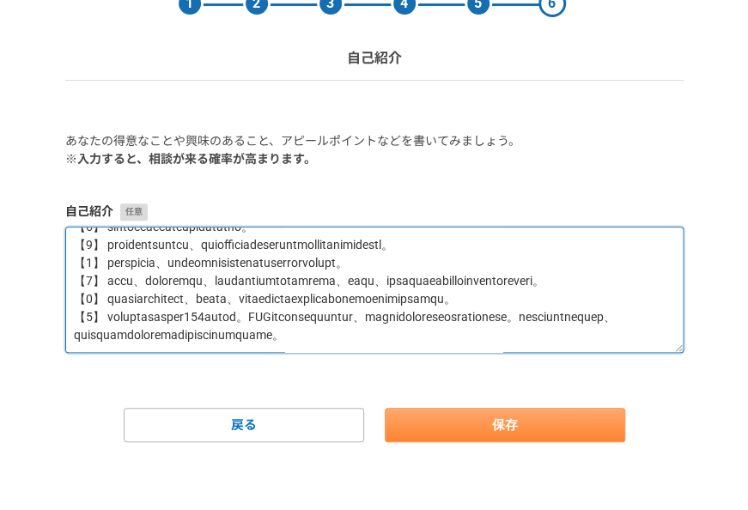
type textarea "48歳男性。現会社ではゼロから立ち上げ、年間売上25億までの実績がございます。6月までは常務執行役員を担っておりました。人材サービス業が主な主戦場ですが、BP…"
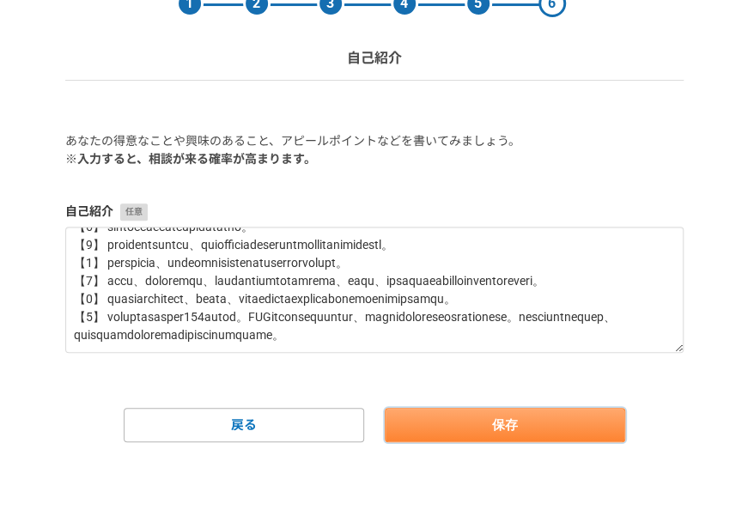
click at [543, 413] on button "保存" at bounding box center [505, 425] width 241 height 34
